Goal: Information Seeking & Learning: Learn about a topic

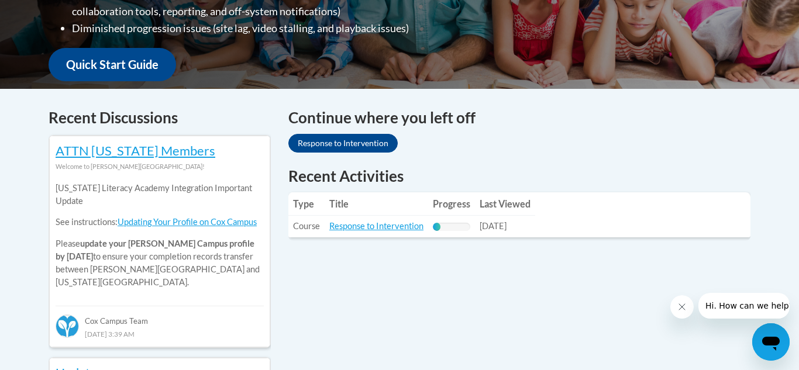
scroll to position [411, 0]
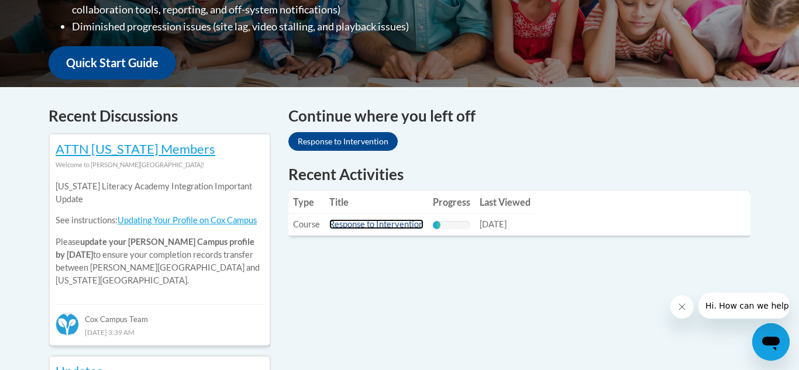
click at [381, 224] on link "Response to Intervention" at bounding box center [376, 224] width 94 height 10
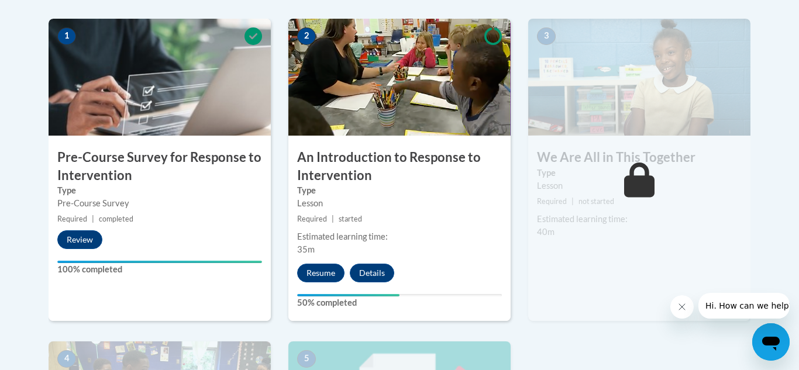
scroll to position [376, 0]
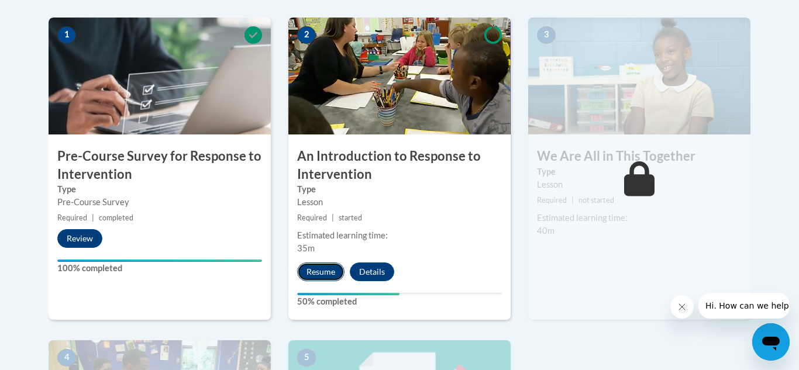
click at [329, 279] on button "Resume" at bounding box center [320, 272] width 47 height 19
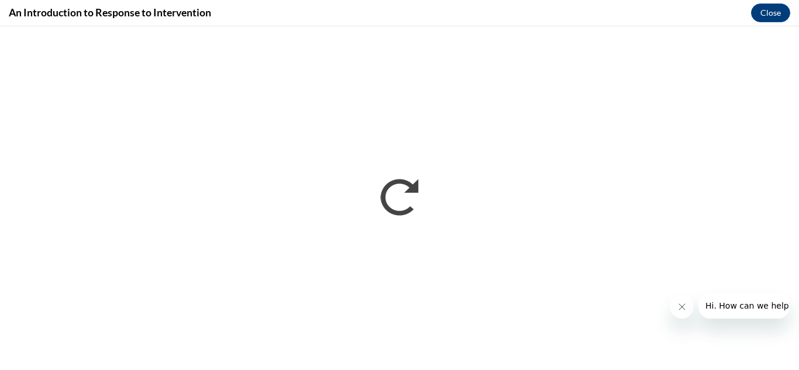
scroll to position [0, 0]
